Goal: Check status

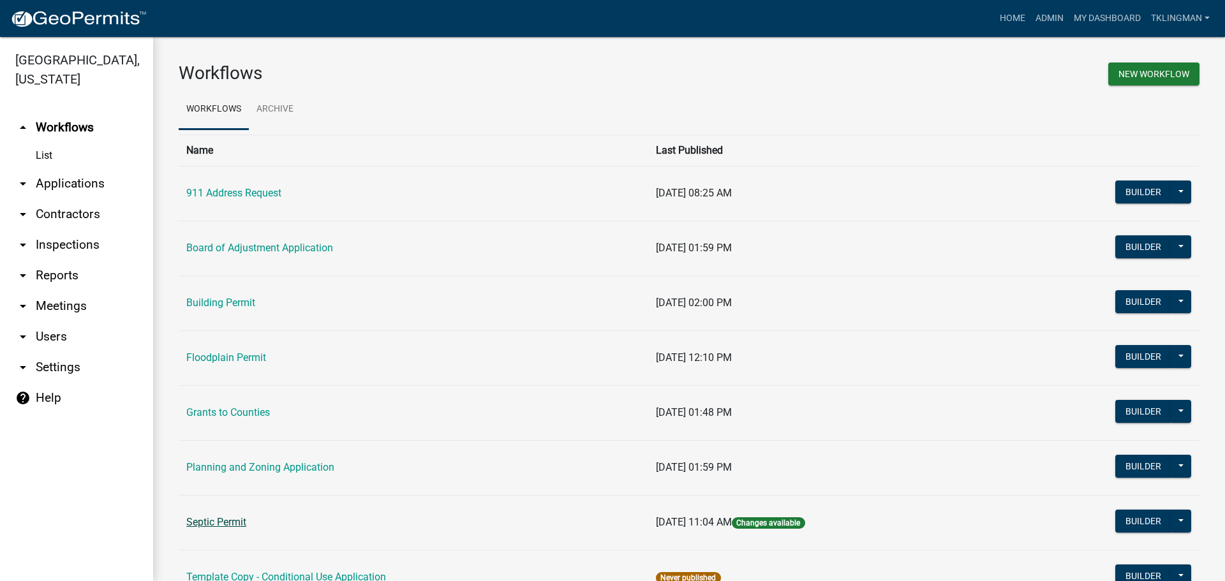
click at [239, 519] on link "Septic Permit" at bounding box center [216, 522] width 60 height 12
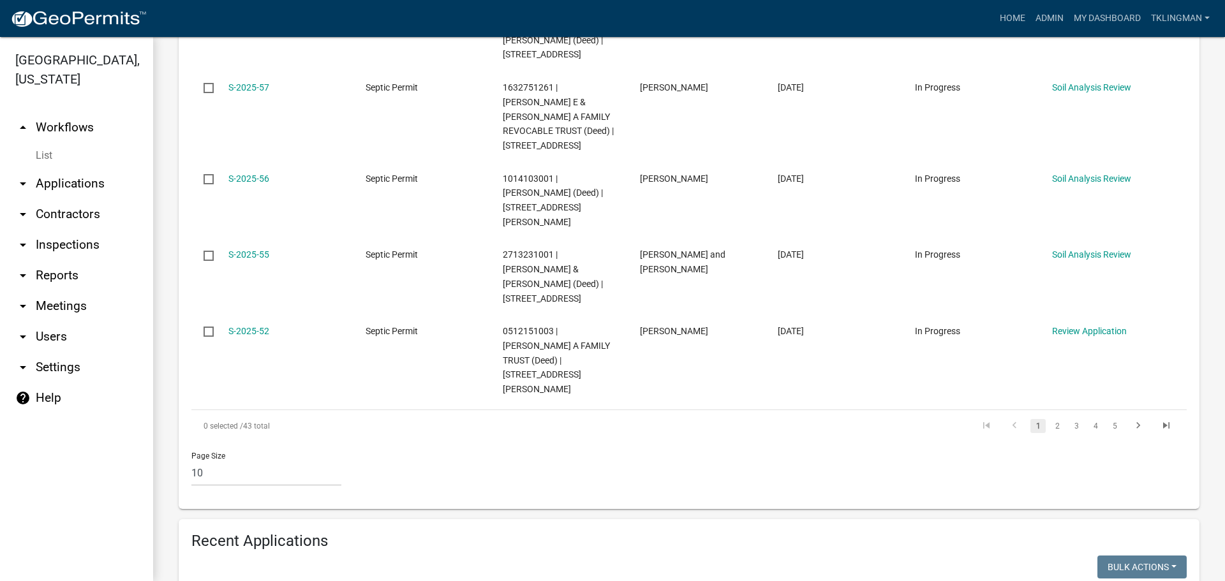
scroll to position [1085, 0]
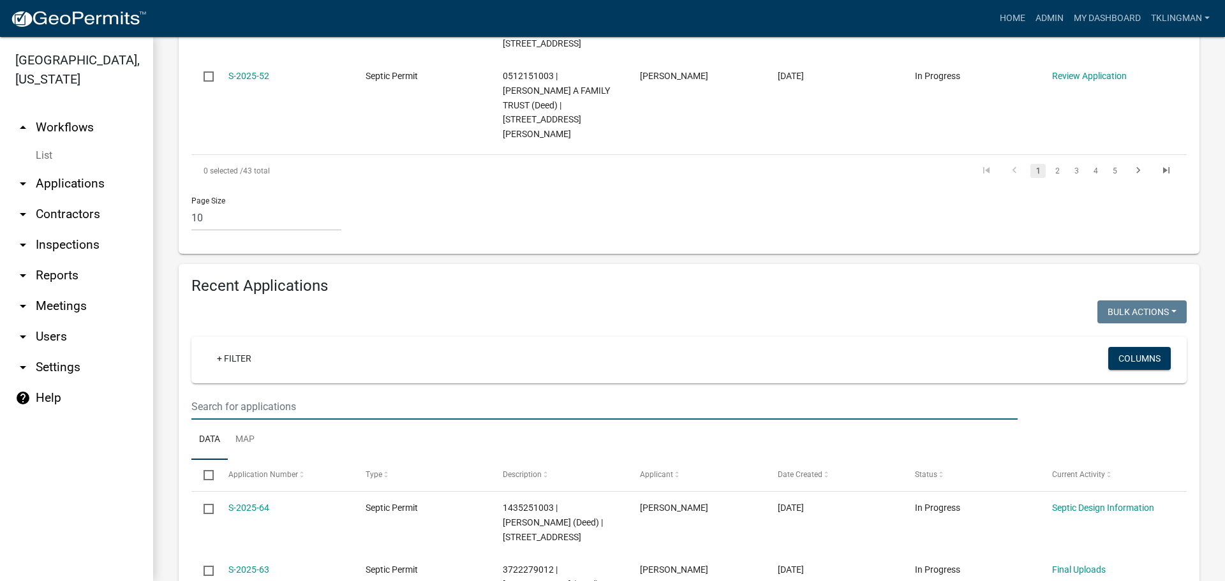
click at [268, 394] on input "text" at bounding box center [604, 407] width 827 height 26
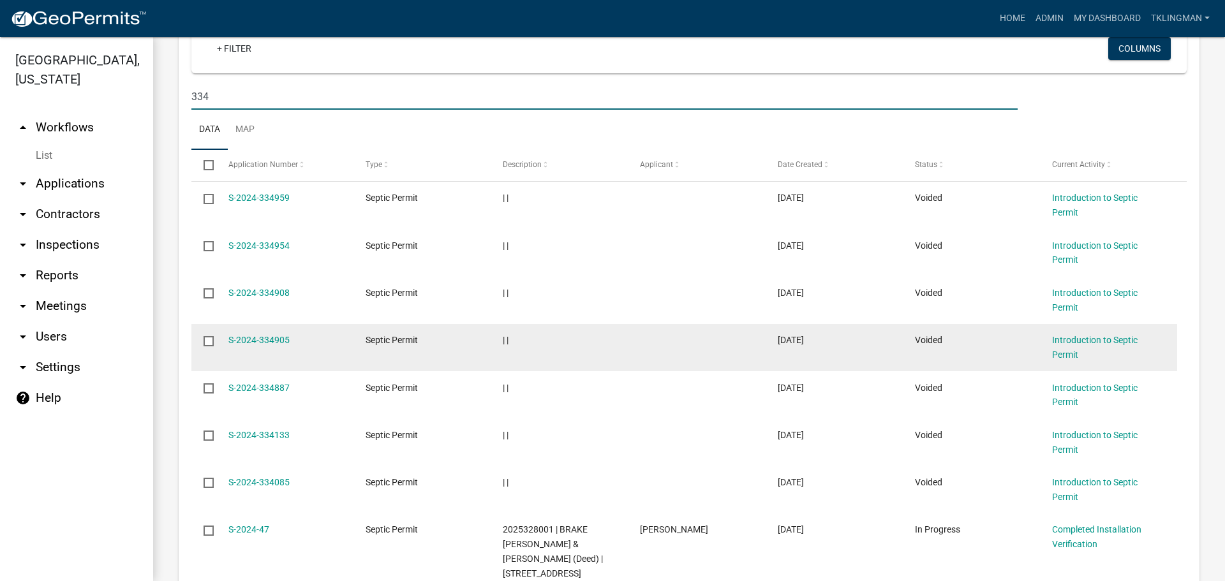
scroll to position [1468, 0]
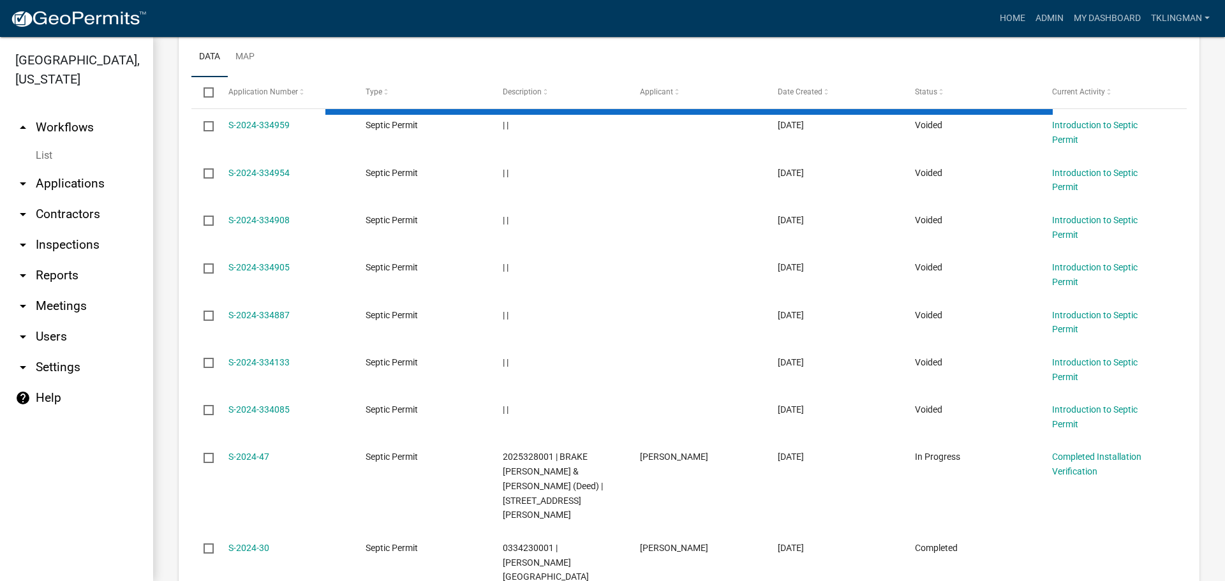
scroll to position [1107, 0]
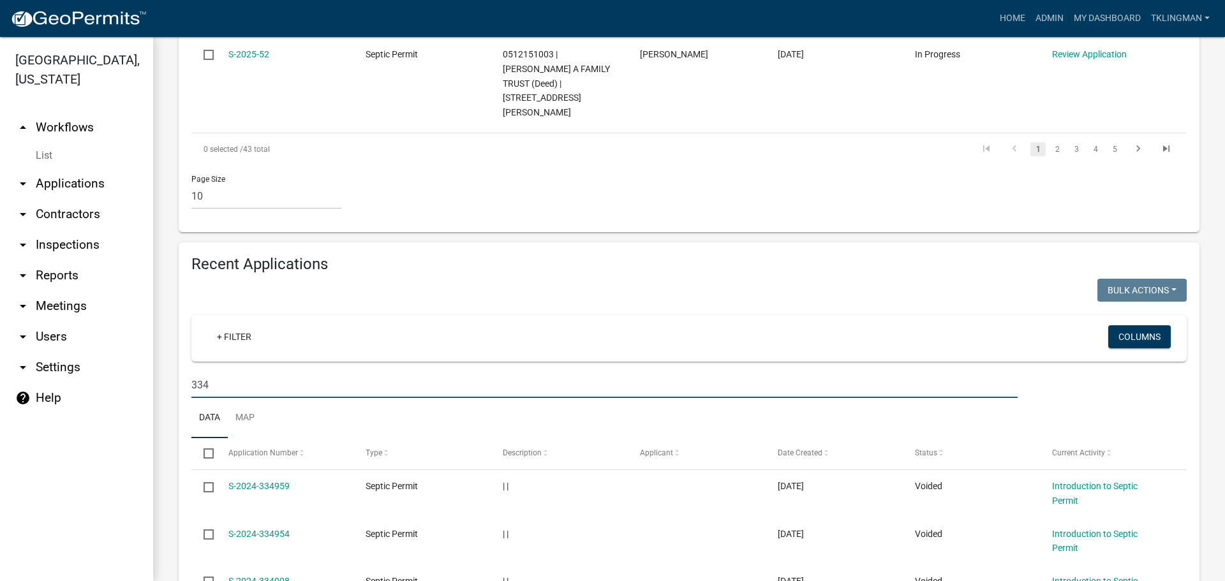
drag, startPoint x: 236, startPoint y: 244, endPoint x: -124, endPoint y: 260, distance: 360.3
click at [0, 260] on html "Internet Explorer does NOT work with GeoPermits. Get a new browser for more sec…" at bounding box center [612, 290] width 1225 height 581
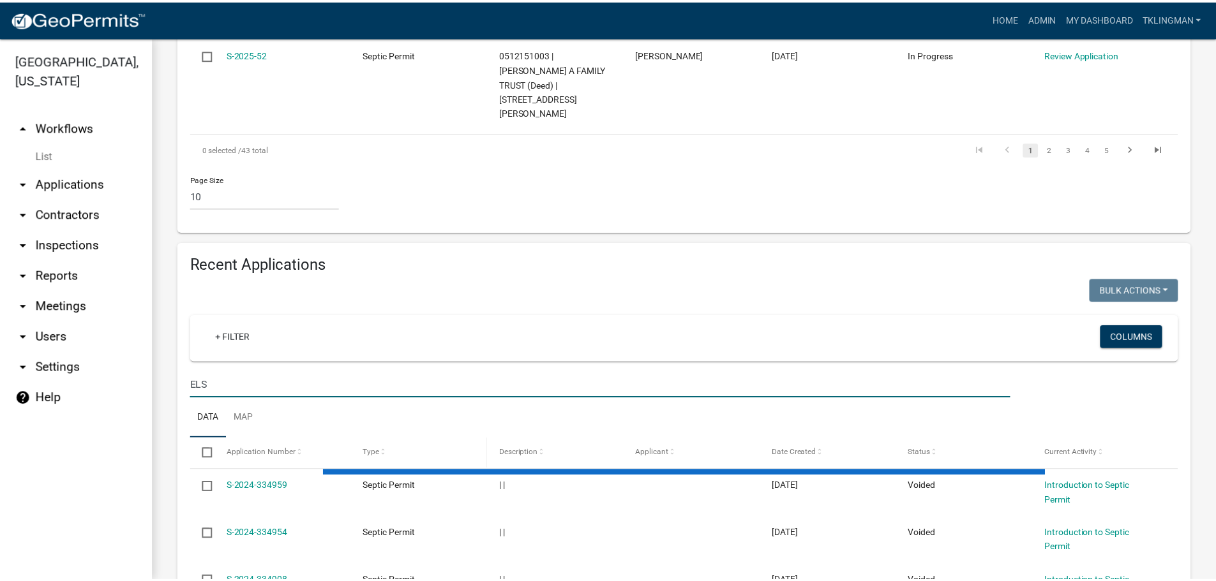
scroll to position [1097, 0]
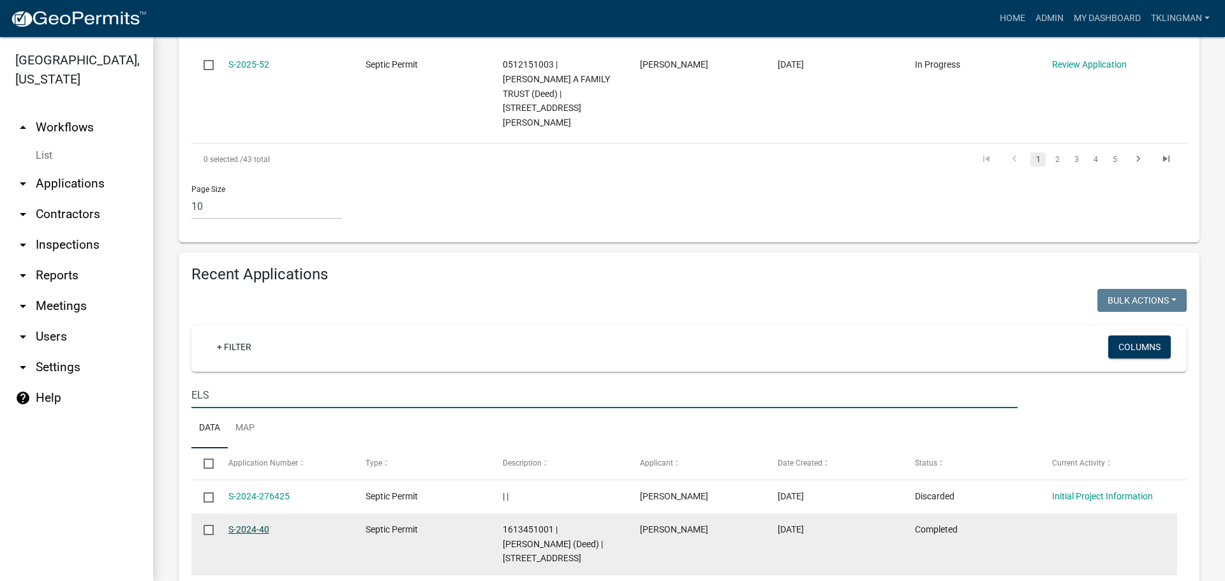
type input "ELS"
click at [265, 525] on link "S-2024-40" at bounding box center [248, 530] width 41 height 10
